Goal: Task Accomplishment & Management: Manage account settings

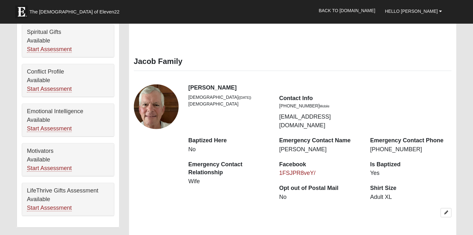
scroll to position [352, 0]
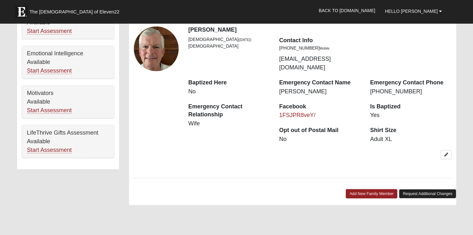
click at [432, 189] on link "Request Additional Changes" at bounding box center [427, 193] width 57 height 9
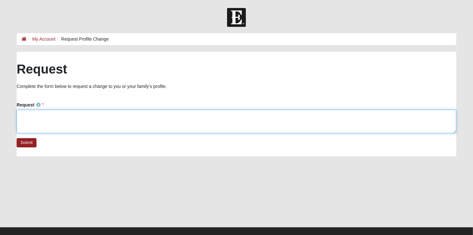
click at [36, 113] on textarea "Request" at bounding box center [236, 122] width 439 height 24
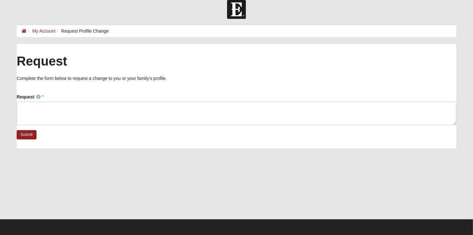
click at [40, 34] on li "My Account" at bounding box center [41, 31] width 29 height 7
click at [41, 31] on link "My Account" at bounding box center [43, 30] width 23 height 5
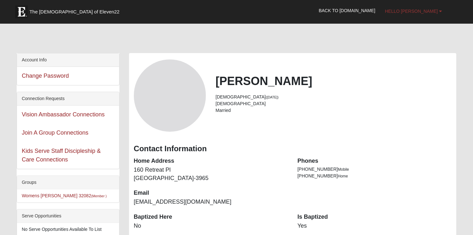
click at [430, 11] on span "Hello [PERSON_NAME]" at bounding box center [411, 11] width 53 height 5
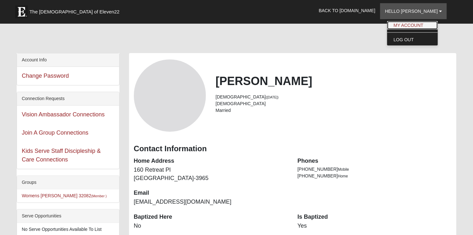
click at [427, 24] on link "My Account" at bounding box center [412, 25] width 51 height 8
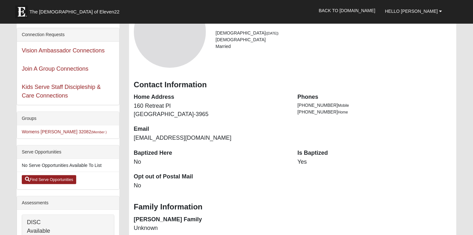
scroll to position [64, 0]
click at [346, 8] on link "Back to [DOMAIN_NAME]" at bounding box center [347, 11] width 66 height 16
